Goal: Transaction & Acquisition: Purchase product/service

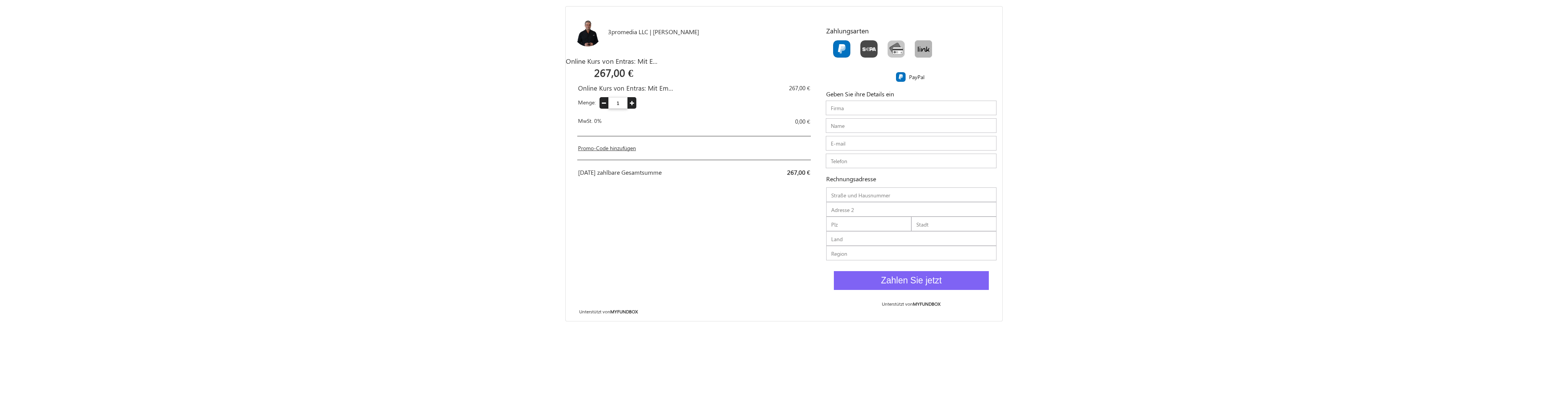
click at [842, 108] on input "text" at bounding box center [911, 108] width 170 height 15
type input "invenity Fertigungstechnik GmbH"
type input "[PERSON_NAME]"
type input "[EMAIL_ADDRESS][DOMAIN_NAME]"
type input "052044077"
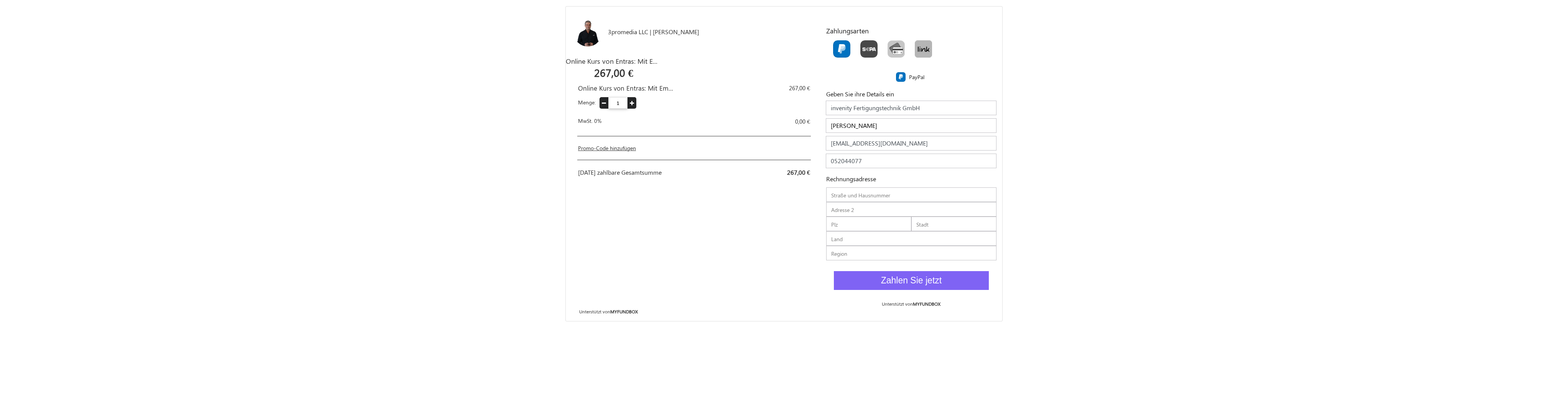
type input "Lange Str."
type input "25"
type input "33803"
type input "Steinhagen"
type input "[GEOGRAPHIC_DATA]"
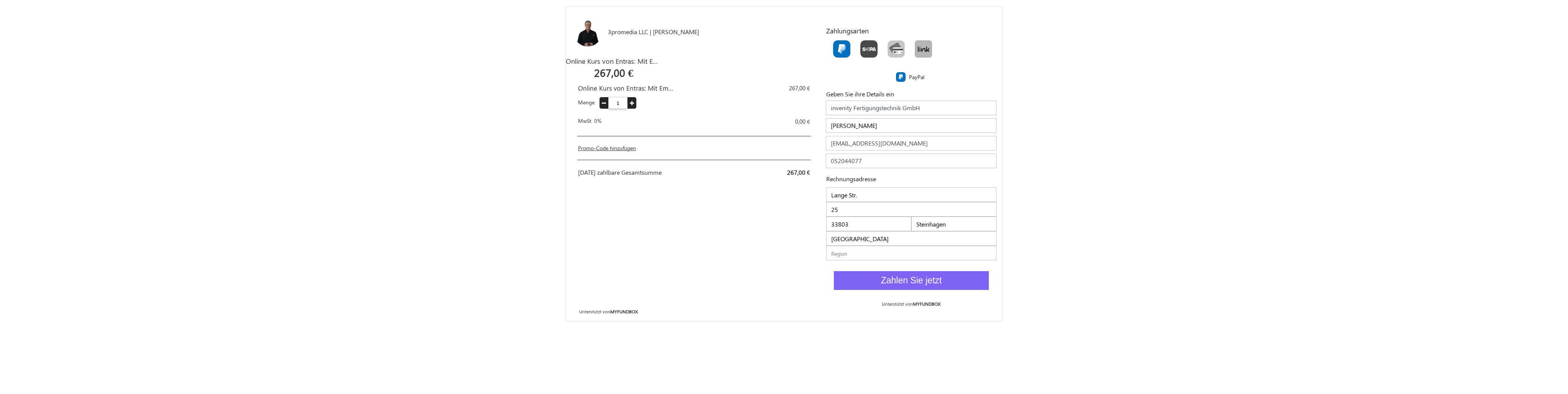
click at [618, 146] on link "Promo-Code hinzufügen" at bounding box center [607, 148] width 58 height 7
click at [629, 151] on input "text" at bounding box center [678, 151] width 200 height 15
paste input "Kurs67"
type input "Kurs67"
click at [779, 225] on div "3promedia LLC | [PERSON_NAME] EUR USD GBP EUR EN ES NL Online Kurs von Entras: …" at bounding box center [693, 164] width 254 height 314
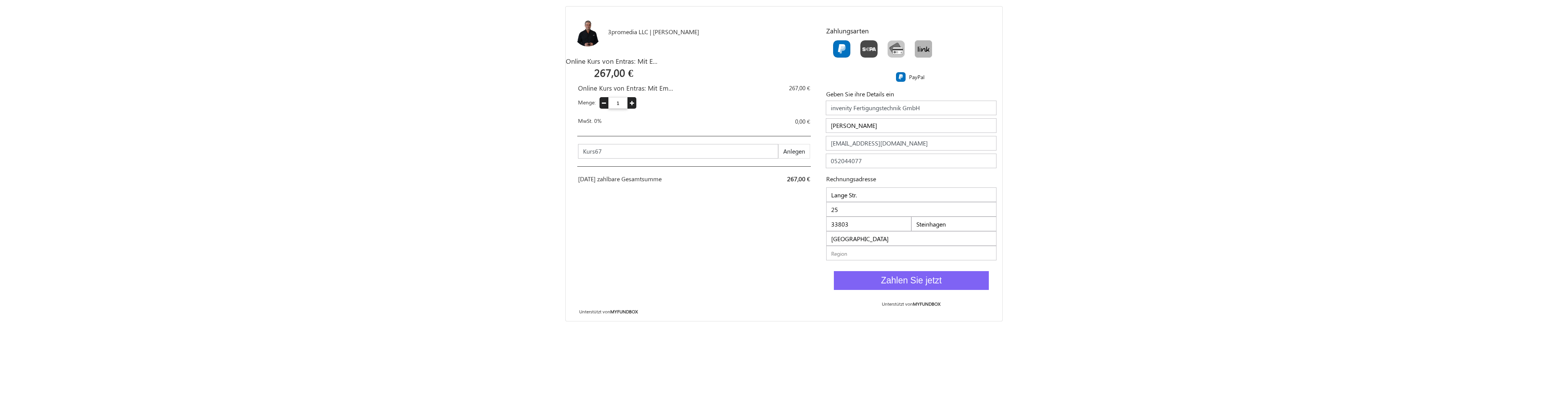
click at [733, 250] on div "3promedia LLC | [PERSON_NAME] EUR USD GBP EUR EN ES NL Online Kurs von Entras: …" at bounding box center [693, 164] width 254 height 314
click at [792, 150] on button "Anlegen" at bounding box center [794, 151] width 32 height 15
click at [918, 278] on span "Zahlen Sie jetzt" at bounding box center [911, 280] width 61 height 10
